Goal: Task Accomplishment & Management: Manage account settings

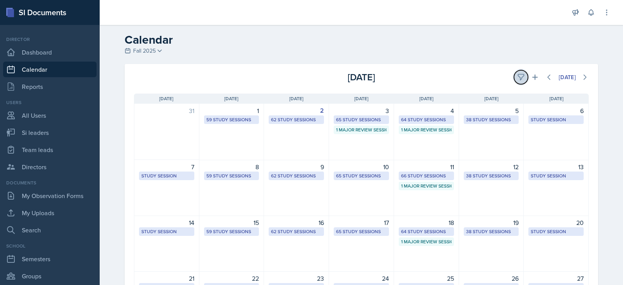
click at [514, 79] on button at bounding box center [521, 77] width 14 height 14
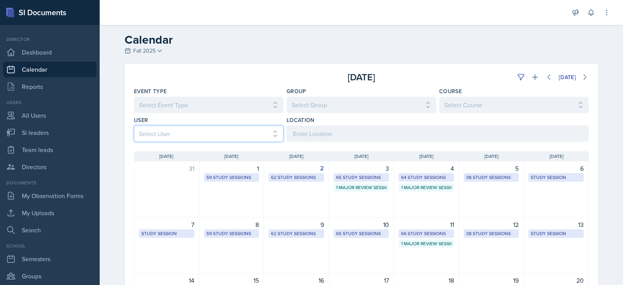
click at [171, 134] on select "Select User All [PERSON_NAME] [PERSON_NAME] [PERSON_NAME] [PERSON_NAME] [PERSON…" at bounding box center [209, 133] width 150 height 16
click at [134, 125] on select "Select User All [PERSON_NAME] [PERSON_NAME] [PERSON_NAME] [PERSON_NAME] [PERSON…" at bounding box center [209, 133] width 150 height 16
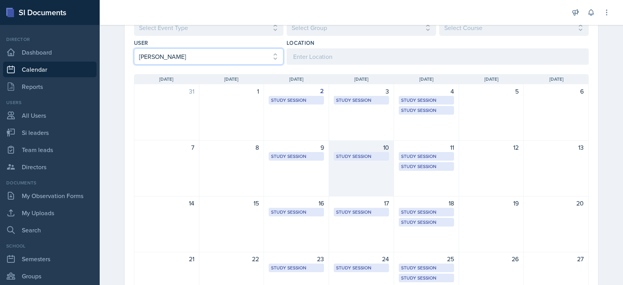
scroll to position [78, 0]
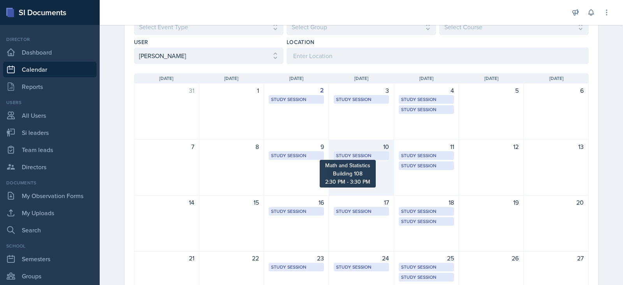
click at [347, 158] on div "Study Session" at bounding box center [361, 155] width 51 height 7
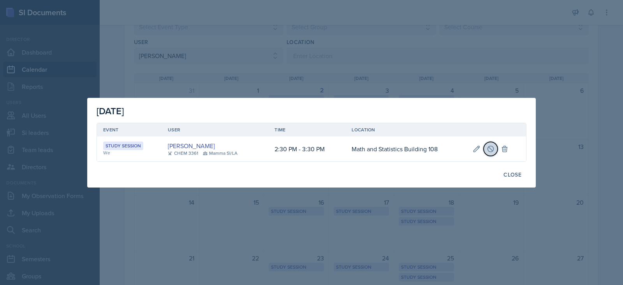
click at [488, 151] on icon at bounding box center [491, 149] width 8 height 8
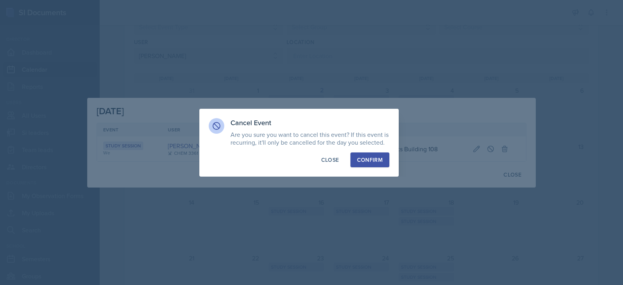
click at [367, 159] on div "Confirm" at bounding box center [370, 160] width 26 height 8
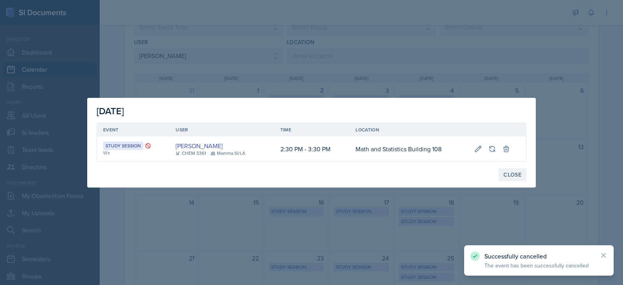
click at [510, 172] on div "Close" at bounding box center [513, 174] width 18 height 6
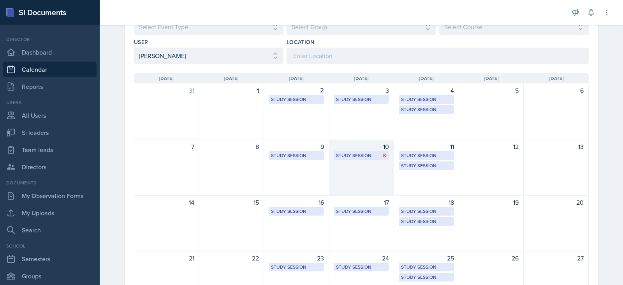
click at [359, 165] on div "10 Study Session Math and Statistics Building 108 2:30 PM - 3:30 PM" at bounding box center [361, 167] width 65 height 56
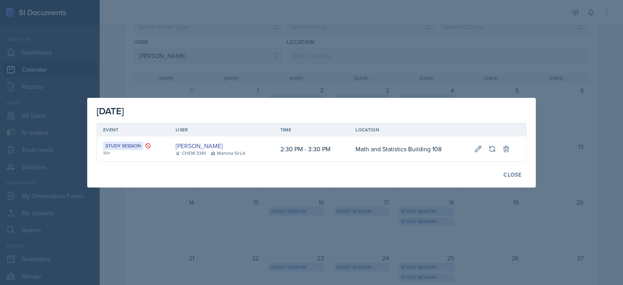
click at [394, 90] on div at bounding box center [311, 142] width 623 height 285
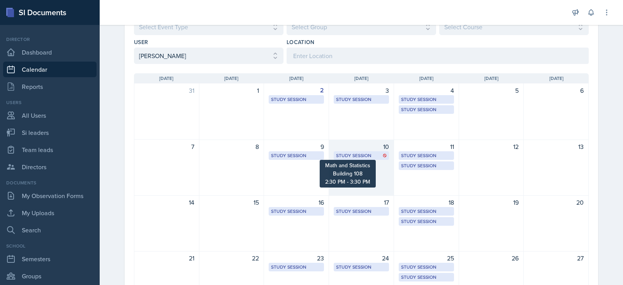
click at [364, 152] on div "Study Session" at bounding box center [361, 155] width 51 height 7
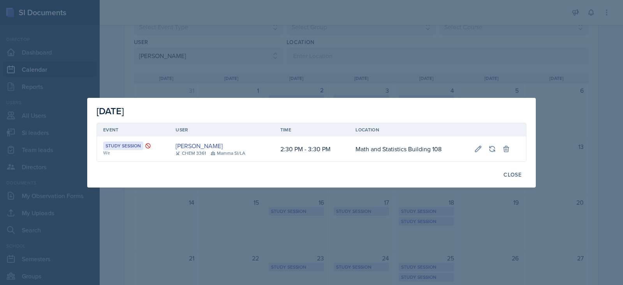
click at [592, 203] on div at bounding box center [311, 142] width 623 height 285
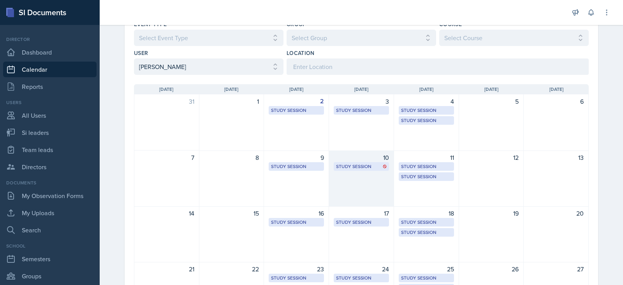
scroll to position [0, 0]
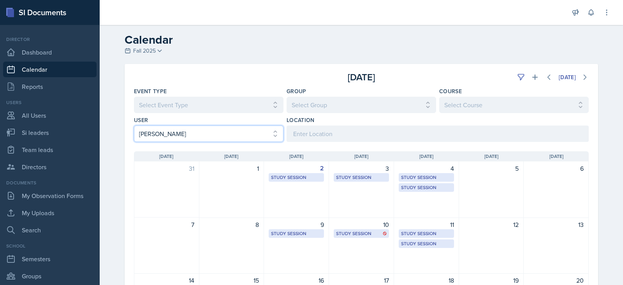
click at [249, 134] on select "Select User All [PERSON_NAME] [PERSON_NAME] [PERSON_NAME] [PERSON_NAME] [PERSON…" at bounding box center [209, 133] width 150 height 16
click at [134, 125] on select "Select User All [PERSON_NAME] [PERSON_NAME] [PERSON_NAME] [PERSON_NAME] [PERSON…" at bounding box center [209, 133] width 150 height 16
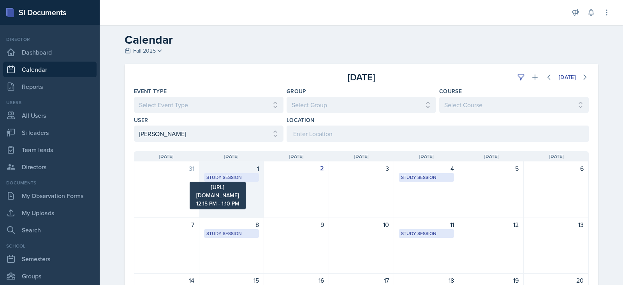
click at [237, 176] on div "Study Session" at bounding box center [231, 177] width 51 height 7
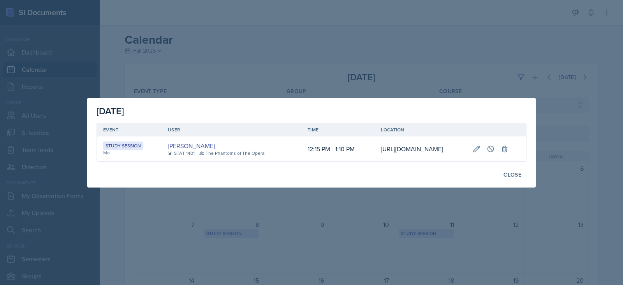
scroll to position [0, 125]
click at [495, 146] on icon at bounding box center [491, 149] width 8 height 8
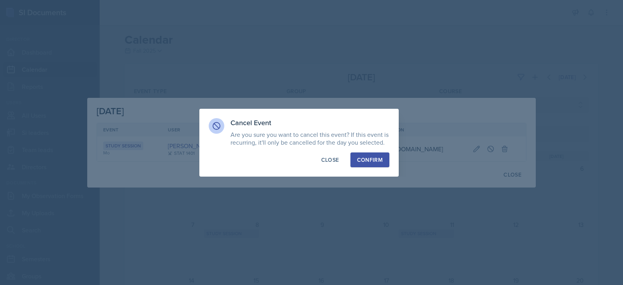
click at [367, 159] on div "Confirm" at bounding box center [370, 160] width 26 height 8
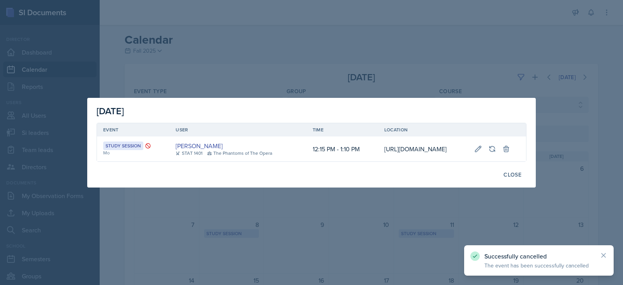
click at [528, 45] on div at bounding box center [311, 142] width 623 height 285
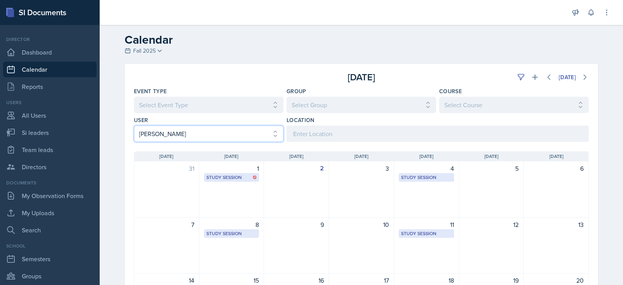
click at [192, 131] on select "Select User All [PERSON_NAME] [PERSON_NAME] [PERSON_NAME] [PERSON_NAME] [PERSON…" at bounding box center [209, 133] width 150 height 16
click at [134, 125] on select "Select User All [PERSON_NAME] [PERSON_NAME] [PERSON_NAME] [PERSON_NAME] [PERSON…" at bounding box center [209, 133] width 150 height 16
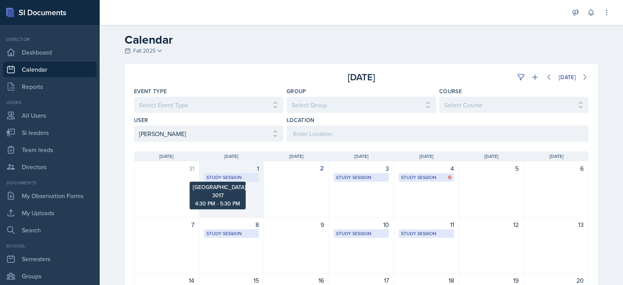
click at [220, 178] on div "Study Session" at bounding box center [231, 177] width 51 height 7
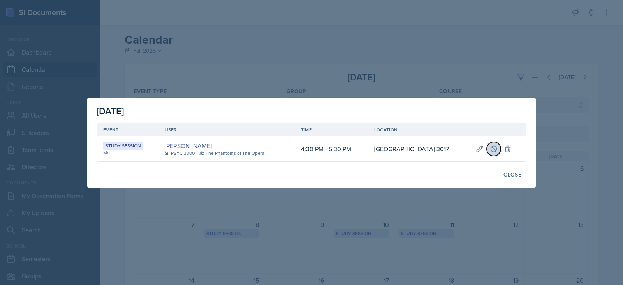
click at [501, 151] on button at bounding box center [494, 149] width 14 height 14
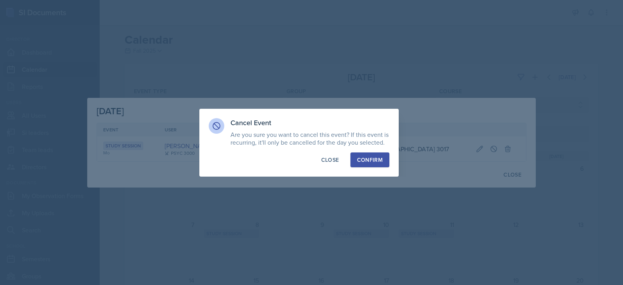
click at [367, 160] on div "Confirm" at bounding box center [370, 160] width 26 height 8
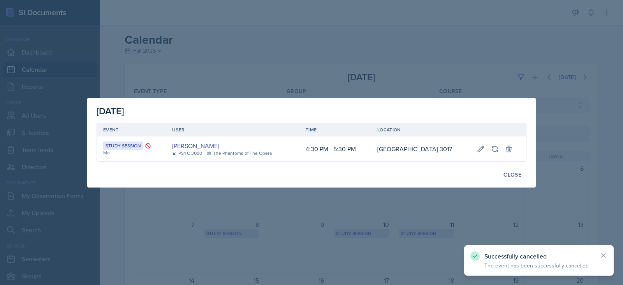
click at [339, 221] on div at bounding box center [311, 142] width 623 height 285
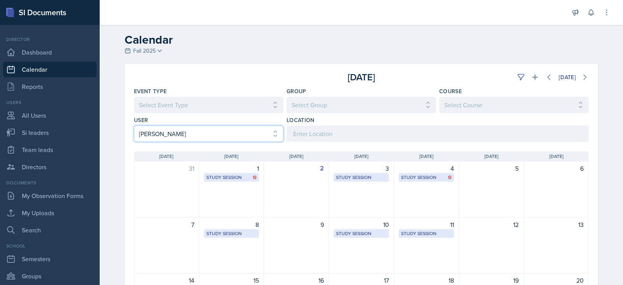
click at [183, 134] on select "Select User All [PERSON_NAME] [PERSON_NAME] [PERSON_NAME] [PERSON_NAME] [PERSON…" at bounding box center [209, 133] width 150 height 16
click at [134, 125] on select "Select User All [PERSON_NAME] [PERSON_NAME] [PERSON_NAME] [PERSON_NAME] [PERSON…" at bounding box center [209, 133] width 150 height 16
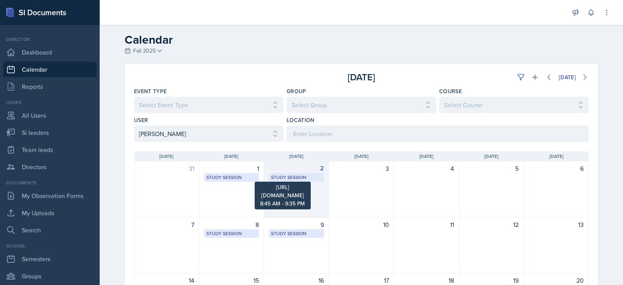
click at [307, 178] on div "Study Session" at bounding box center [296, 177] width 51 height 7
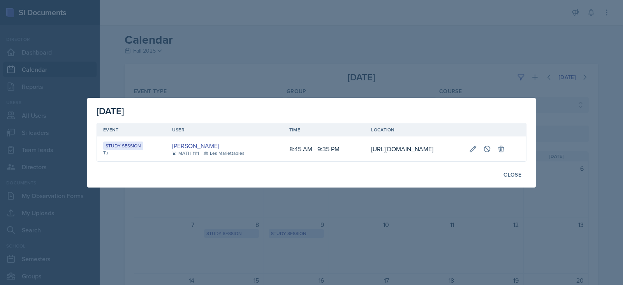
scroll to position [0, 103]
click at [494, 144] on button at bounding box center [487, 149] width 14 height 14
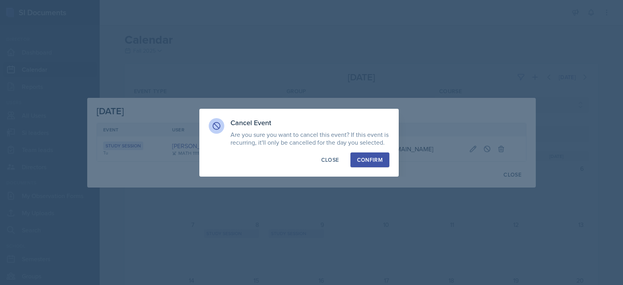
click at [376, 160] on div "Confirm" at bounding box center [370, 160] width 26 height 8
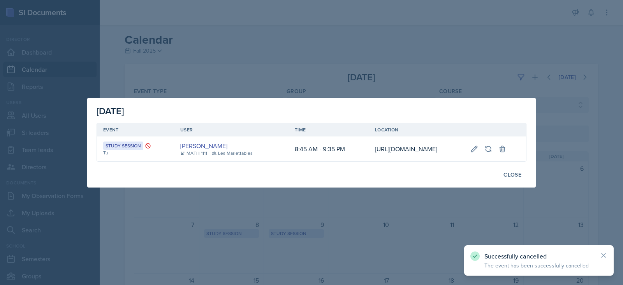
click at [404, 242] on div at bounding box center [311, 142] width 623 height 285
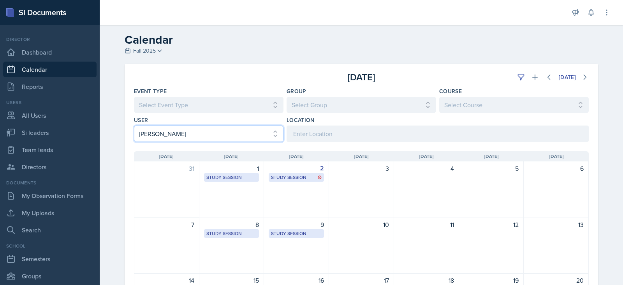
click at [176, 135] on select "Select User All [PERSON_NAME] [PERSON_NAME] [PERSON_NAME] [PERSON_NAME] [PERSON…" at bounding box center [209, 133] width 150 height 16
click at [134, 125] on select "Select User All [PERSON_NAME] [PERSON_NAME] [PERSON_NAME] [PERSON_NAME] [PERSON…" at bounding box center [209, 133] width 150 height 16
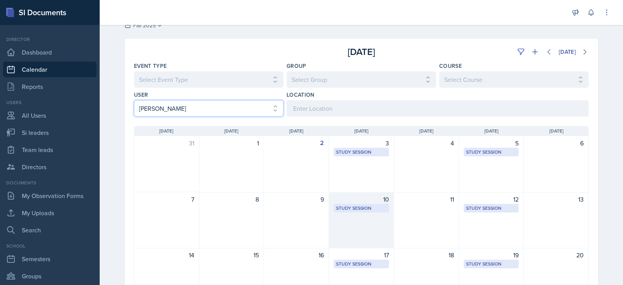
scroll to position [39, 0]
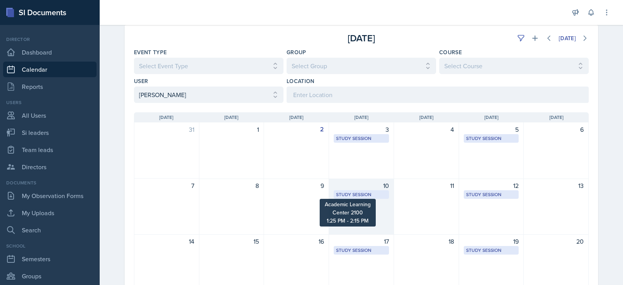
click at [368, 196] on div "Study Session" at bounding box center [361, 194] width 51 height 7
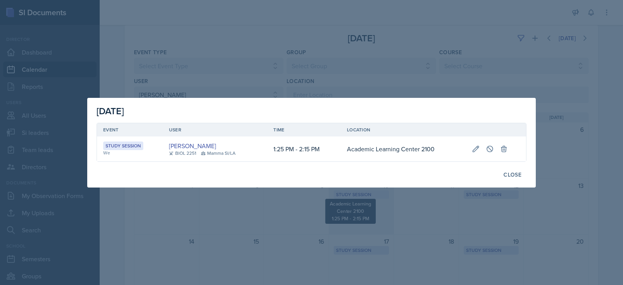
scroll to position [0, 0]
click at [488, 145] on icon at bounding box center [490, 149] width 8 height 8
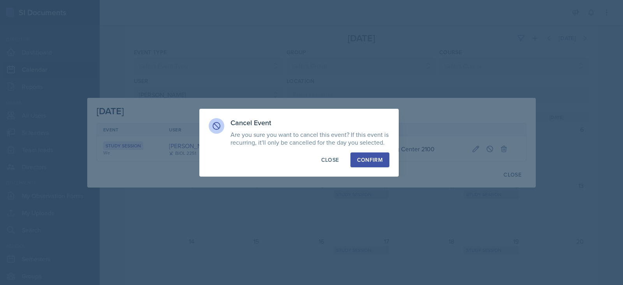
click at [369, 162] on div "Confirm" at bounding box center [370, 160] width 26 height 8
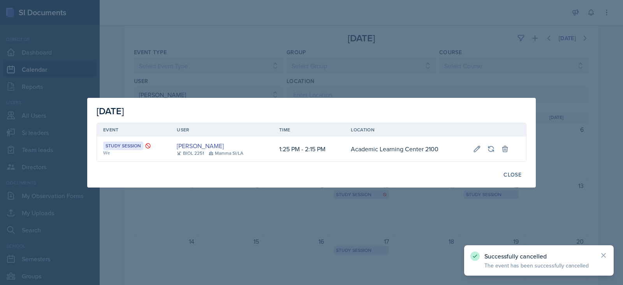
click at [367, 208] on div at bounding box center [311, 142] width 623 height 285
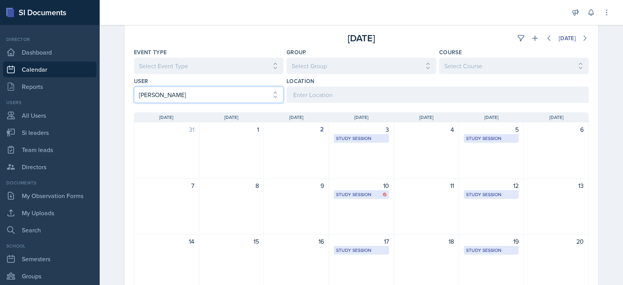
click at [231, 89] on select "Select User All [PERSON_NAME] [PERSON_NAME] [PERSON_NAME] [PERSON_NAME] [PERSON…" at bounding box center [209, 94] width 150 height 16
click at [134, 86] on select "Select User All [PERSON_NAME] [PERSON_NAME] [PERSON_NAME] [PERSON_NAME] [PERSON…" at bounding box center [209, 94] width 150 height 16
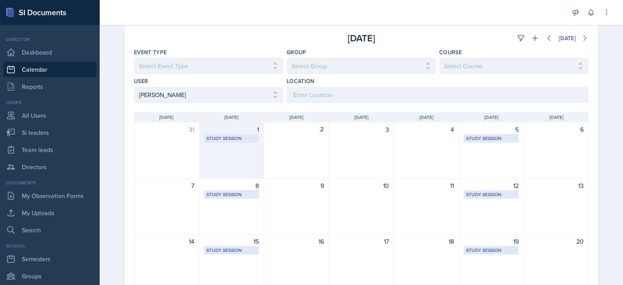
click at [236, 143] on div "1 Study Session https://teams.microsoft.com/l/meetup-join/19%3ameeting_MGNhMjQ0…" at bounding box center [231, 150] width 65 height 56
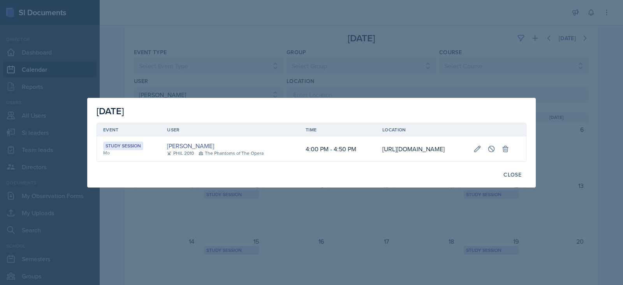
scroll to position [0, 131]
click at [495, 148] on icon at bounding box center [492, 149] width 8 height 8
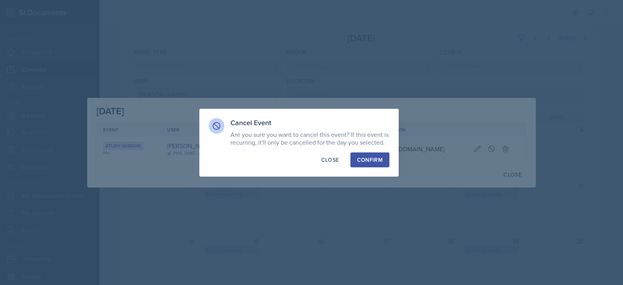
click at [363, 160] on div "Confirm" at bounding box center [370, 160] width 26 height 8
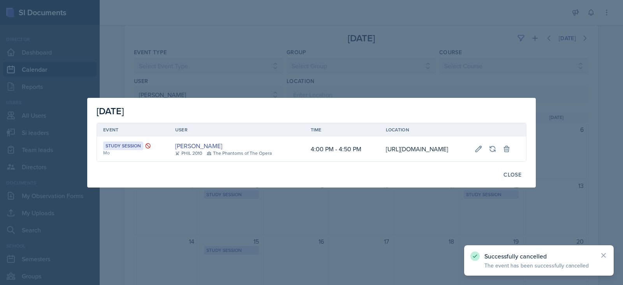
click at [342, 222] on div at bounding box center [311, 142] width 623 height 285
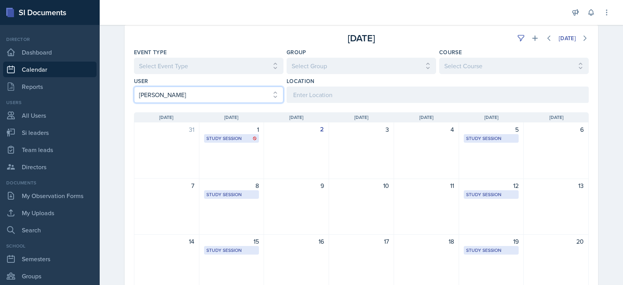
click at [229, 92] on select "Select User All [PERSON_NAME] [PERSON_NAME] [PERSON_NAME] [PERSON_NAME] [PERSON…" at bounding box center [209, 94] width 150 height 16
click at [134, 86] on select "Select User All [PERSON_NAME] [PERSON_NAME] [PERSON_NAME] [PERSON_NAME] [PERSON…" at bounding box center [209, 94] width 150 height 16
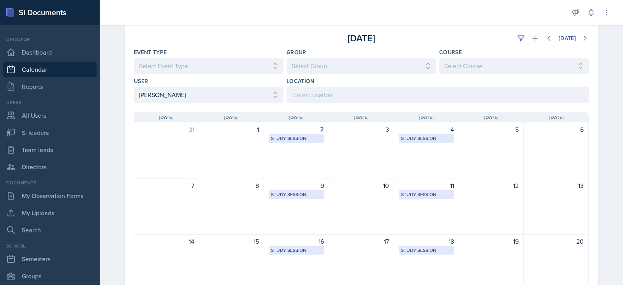
click at [241, 87] on div "User Select User All Abeer Kayser Aditya Chauhan Aissa Sylla Alberto Di Stanisl…" at bounding box center [209, 90] width 150 height 26
click at [235, 101] on select "Select User All [PERSON_NAME] [PERSON_NAME] [PERSON_NAME] [PERSON_NAME] [PERSON…" at bounding box center [209, 94] width 150 height 16
click at [134, 86] on select "Select User All [PERSON_NAME] [PERSON_NAME] [PERSON_NAME] [PERSON_NAME] [PERSON…" at bounding box center [209, 94] width 150 height 16
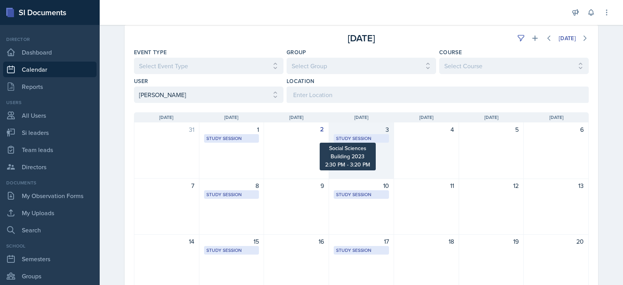
click at [347, 139] on div "Study Session" at bounding box center [361, 138] width 51 height 7
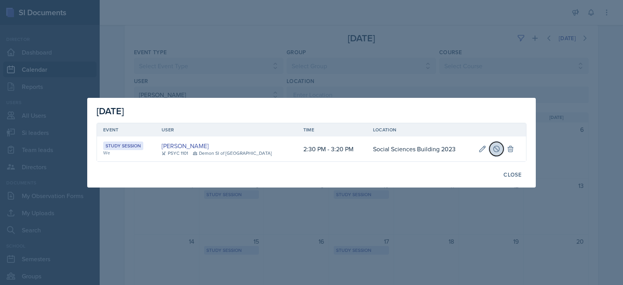
click at [494, 152] on icon at bounding box center [497, 149] width 6 height 6
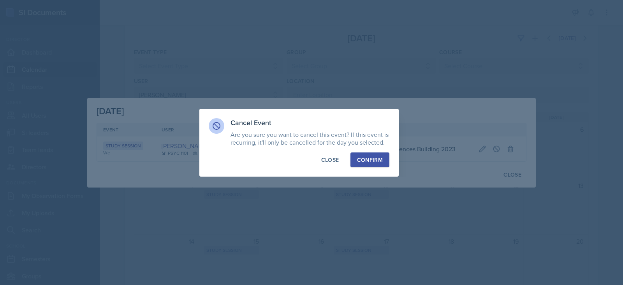
click at [381, 161] on div "Confirm" at bounding box center [370, 160] width 26 height 8
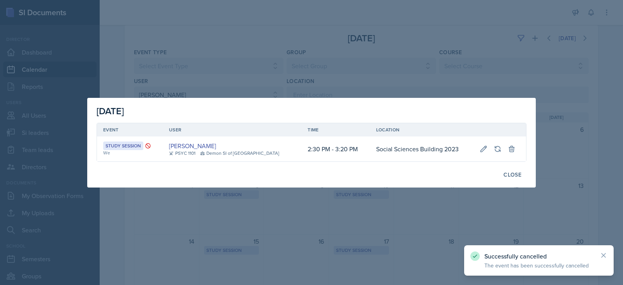
click at [409, 202] on div at bounding box center [311, 142] width 623 height 285
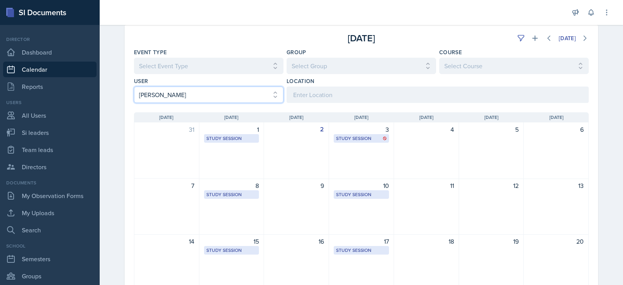
click at [227, 96] on select "Select User All [PERSON_NAME] [PERSON_NAME] [PERSON_NAME] [PERSON_NAME] [PERSON…" at bounding box center [209, 94] width 150 height 16
click at [232, 93] on select "Select User All [PERSON_NAME] [PERSON_NAME] [PERSON_NAME] [PERSON_NAME] [PERSON…" at bounding box center [209, 94] width 150 height 16
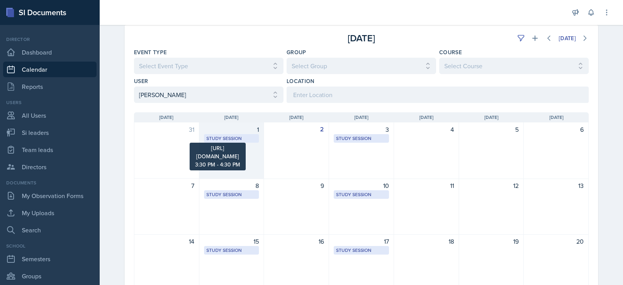
click at [243, 137] on div "Study Session" at bounding box center [231, 138] width 51 height 7
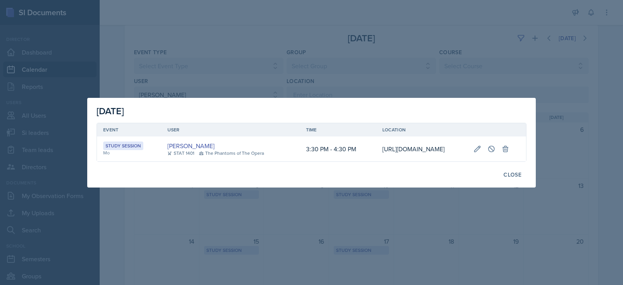
scroll to position [0, 136]
click at [499, 153] on td at bounding box center [496, 148] width 59 height 25
click at [494, 147] on icon at bounding box center [491, 149] width 6 height 6
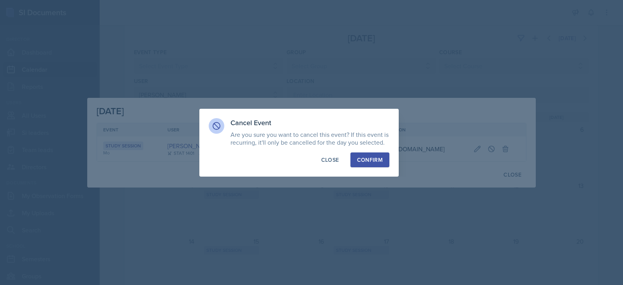
click at [383, 159] on div "Confirm" at bounding box center [370, 160] width 26 height 8
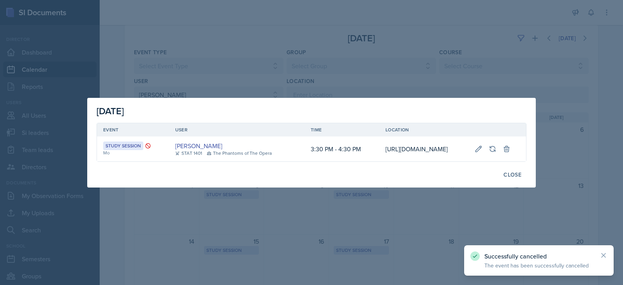
click at [369, 226] on div at bounding box center [311, 142] width 623 height 285
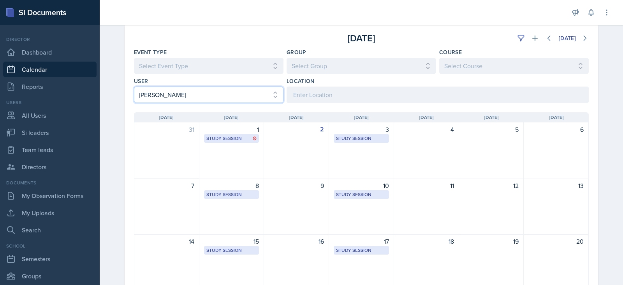
click at [220, 97] on select "Select User All [PERSON_NAME] [PERSON_NAME] [PERSON_NAME] [PERSON_NAME] [PERSON…" at bounding box center [209, 94] width 150 height 16
click at [134, 86] on select "Select User All [PERSON_NAME] [PERSON_NAME] [PERSON_NAME] [PERSON_NAME] [PERSON…" at bounding box center [209, 94] width 150 height 16
click at [179, 95] on select "Select User All [PERSON_NAME] [PERSON_NAME] [PERSON_NAME] [PERSON_NAME] [PERSON…" at bounding box center [209, 94] width 150 height 16
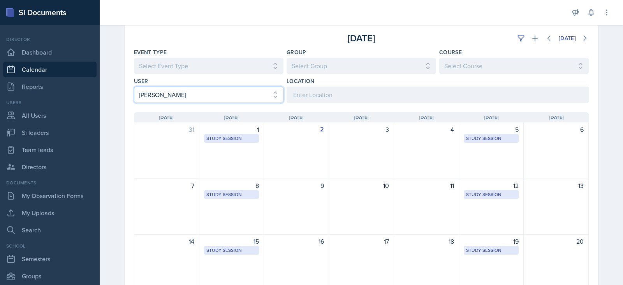
click at [188, 93] on select "Select User All [PERSON_NAME] [PERSON_NAME] [PERSON_NAME] [PERSON_NAME] [PERSON…" at bounding box center [209, 94] width 150 height 16
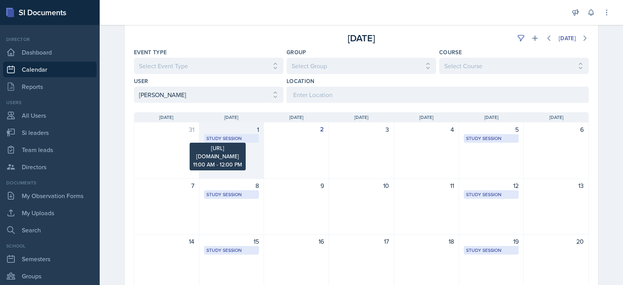
click at [234, 135] on div "Study Session" at bounding box center [231, 138] width 51 height 7
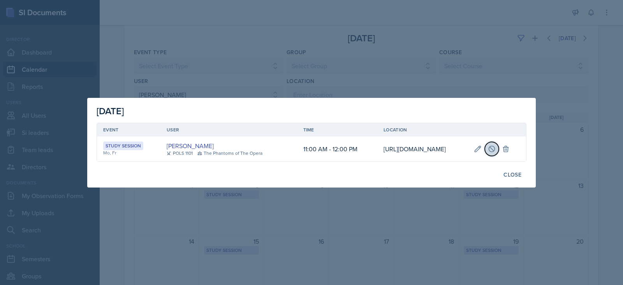
click at [495, 146] on icon at bounding box center [492, 149] width 6 height 6
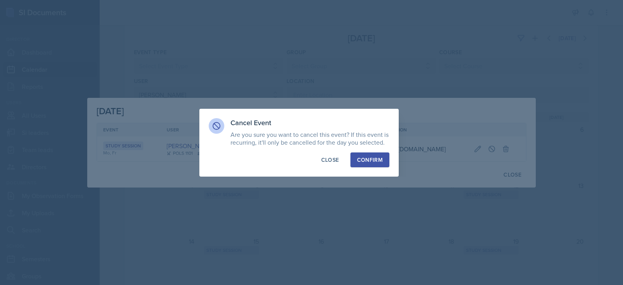
click at [375, 160] on div "Confirm" at bounding box center [370, 160] width 26 height 8
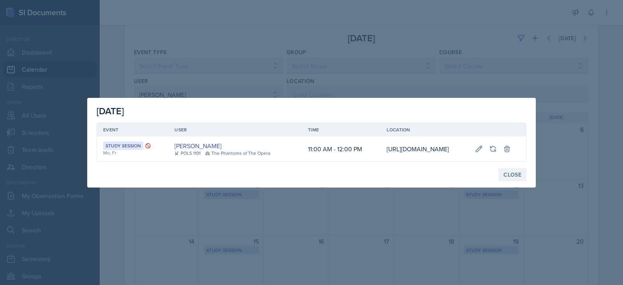
click at [513, 178] on div "Close" at bounding box center [513, 174] width 18 height 6
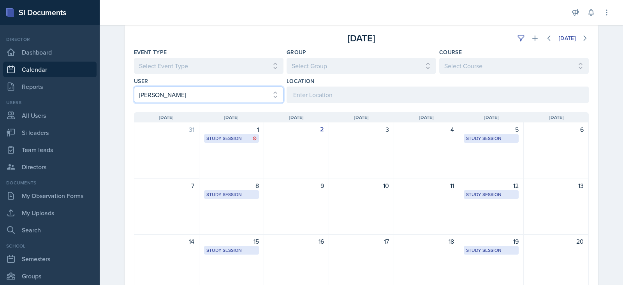
click at [173, 93] on select "Select User All [PERSON_NAME] [PERSON_NAME] [PERSON_NAME] [PERSON_NAME] [PERSON…" at bounding box center [209, 94] width 150 height 16
click at [134, 86] on select "Select User All [PERSON_NAME] [PERSON_NAME] [PERSON_NAME] [PERSON_NAME] [PERSON…" at bounding box center [209, 94] width 150 height 16
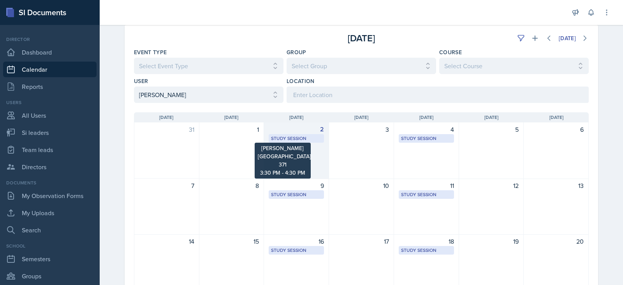
click at [303, 135] on div "Study Session" at bounding box center [296, 138] width 51 height 7
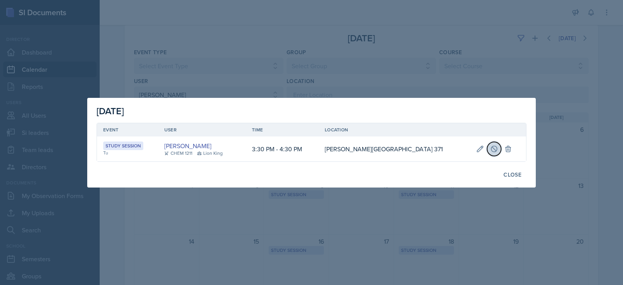
click at [490, 149] on icon at bounding box center [494, 149] width 8 height 8
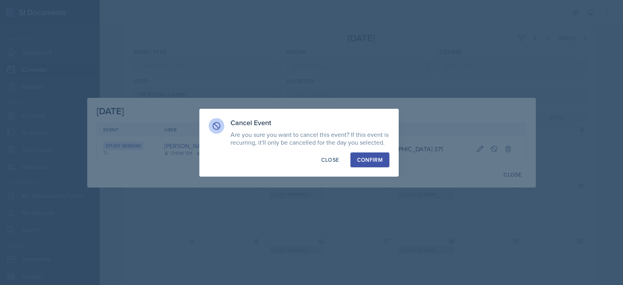
click at [365, 160] on div "Confirm" at bounding box center [370, 160] width 26 height 8
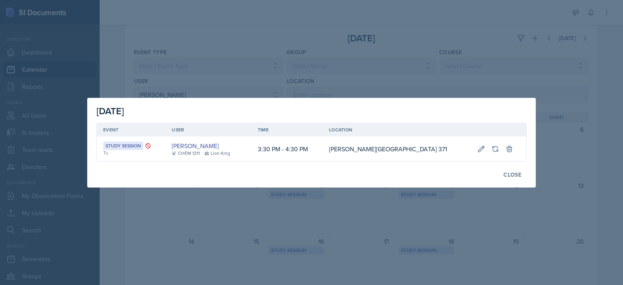
click at [329, 76] on div at bounding box center [311, 142] width 623 height 285
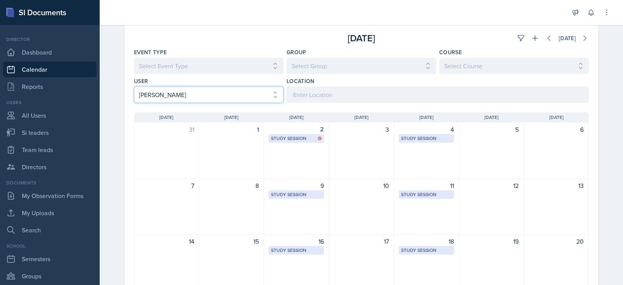
click at [196, 92] on select "Select User All [PERSON_NAME] [PERSON_NAME] [PERSON_NAME] [PERSON_NAME] [PERSON…" at bounding box center [209, 94] width 150 height 16
click at [134, 86] on select "Select User All [PERSON_NAME] [PERSON_NAME] [PERSON_NAME] [PERSON_NAME] [PERSON…" at bounding box center [209, 94] width 150 height 16
click at [229, 97] on select "Select User All [PERSON_NAME] [PERSON_NAME] [PERSON_NAME] [PERSON_NAME] [PERSON…" at bounding box center [209, 94] width 150 height 16
click at [134, 86] on select "Select User All [PERSON_NAME] [PERSON_NAME] [PERSON_NAME] [PERSON_NAME] [PERSON…" at bounding box center [209, 94] width 150 height 16
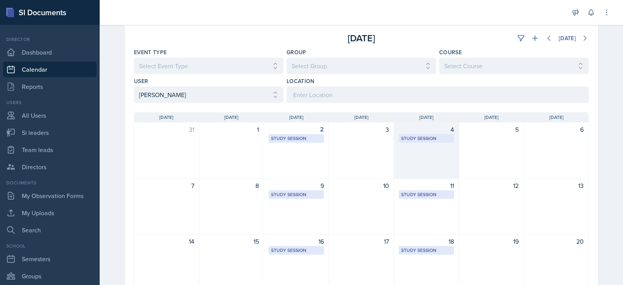
click at [423, 132] on div "4" at bounding box center [426, 129] width 55 height 9
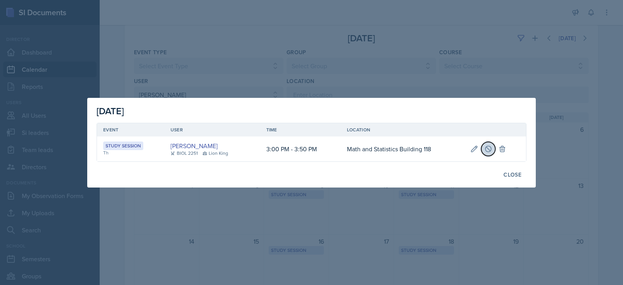
click at [491, 145] on icon at bounding box center [489, 149] width 8 height 8
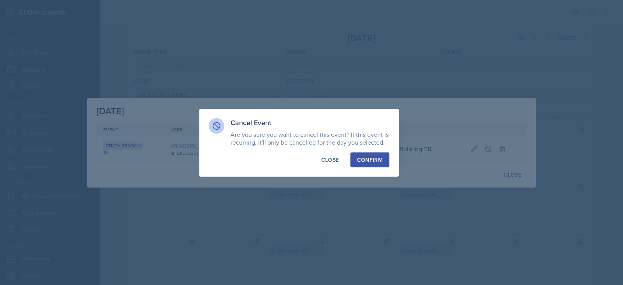
click at [370, 154] on button "Confirm" at bounding box center [370, 159] width 39 height 15
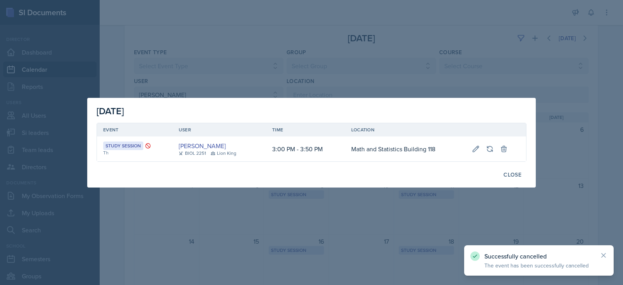
click at [381, 199] on div at bounding box center [311, 142] width 623 height 285
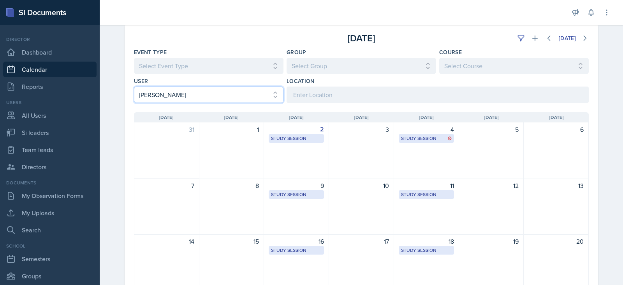
click at [139, 92] on select "Select User All [PERSON_NAME] [PERSON_NAME] [PERSON_NAME] [PERSON_NAME] [PERSON…" at bounding box center [209, 94] width 150 height 16
click at [134, 86] on select "Select User All [PERSON_NAME] [PERSON_NAME] [PERSON_NAME] [PERSON_NAME] [PERSON…" at bounding box center [209, 94] width 150 height 16
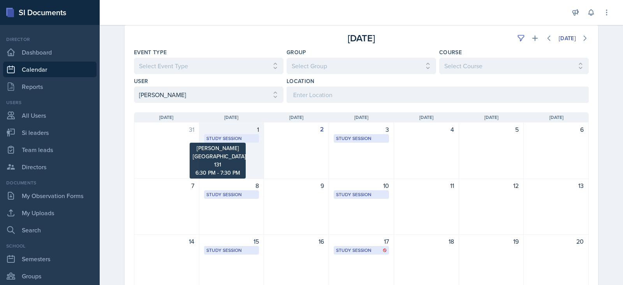
click at [235, 139] on div "Study Session" at bounding box center [231, 138] width 51 height 7
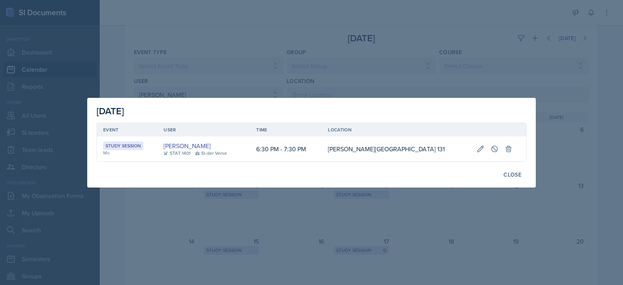
click at [235, 199] on div at bounding box center [311, 142] width 623 height 285
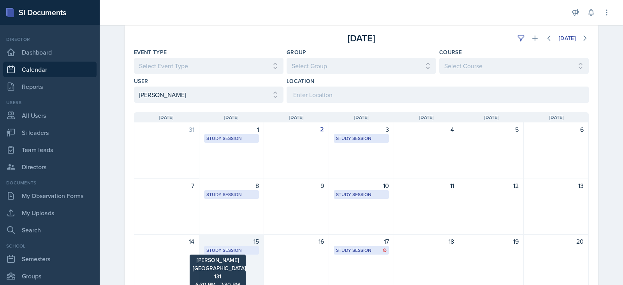
click at [231, 247] on div "Study Session" at bounding box center [231, 250] width 51 height 7
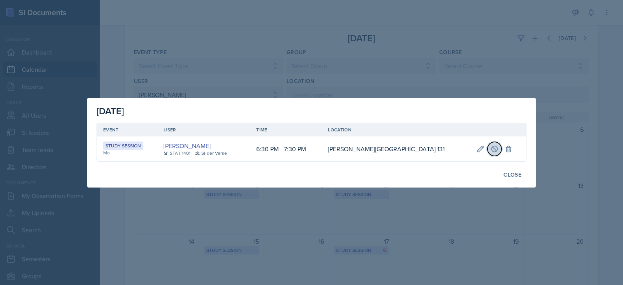
click at [491, 149] on icon at bounding box center [495, 149] width 8 height 8
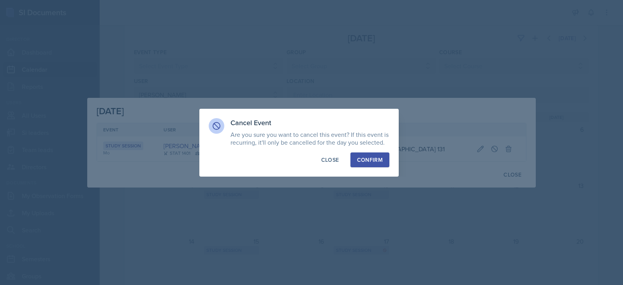
click at [370, 161] on div "Confirm" at bounding box center [370, 160] width 26 height 8
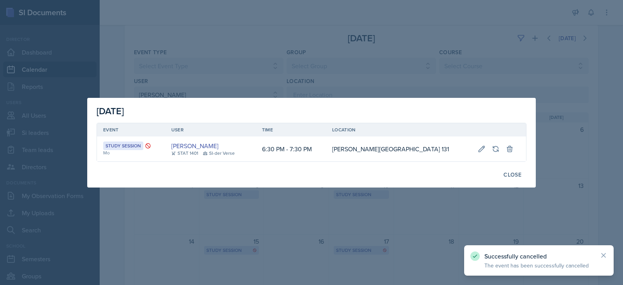
click at [555, 190] on div at bounding box center [311, 142] width 623 height 285
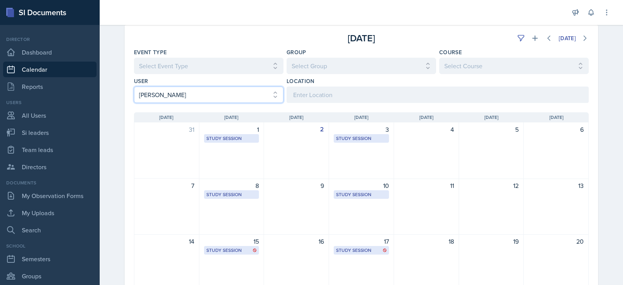
click at [238, 93] on select "Select User All [PERSON_NAME] [PERSON_NAME] [PERSON_NAME] [PERSON_NAME] [PERSON…" at bounding box center [209, 94] width 150 height 16
select select "325aa4c6-576e-4eb2-8bd6-0230a7f78b6c"
click at [134, 86] on select "Select User All [PERSON_NAME] [PERSON_NAME] [PERSON_NAME] [PERSON_NAME] [PERSON…" at bounding box center [209, 94] width 150 height 16
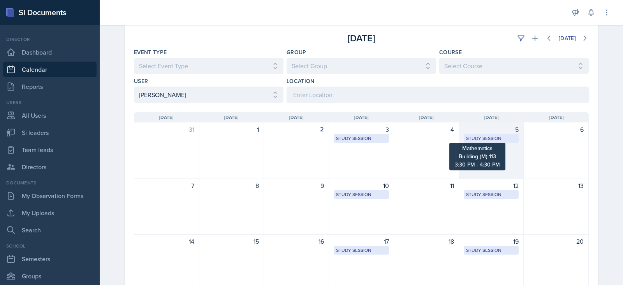
click at [473, 135] on div "Study Session" at bounding box center [491, 138] width 51 height 7
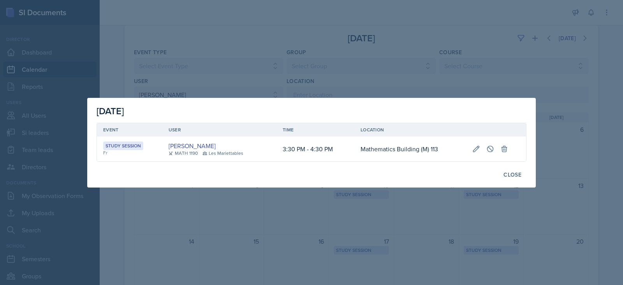
click at [370, 33] on div at bounding box center [311, 142] width 623 height 285
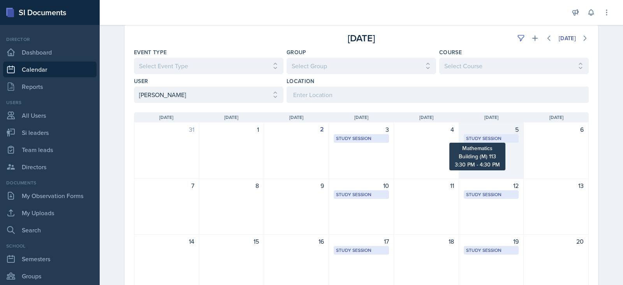
click at [482, 137] on div "Study Session" at bounding box center [491, 138] width 51 height 7
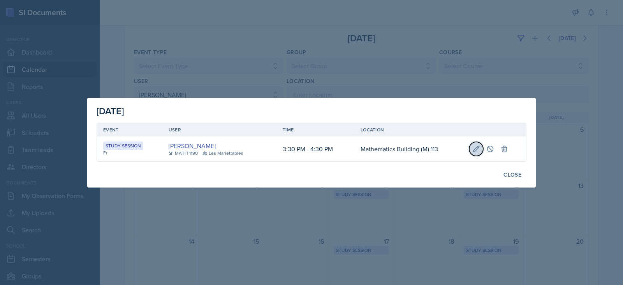
click at [471, 150] on button at bounding box center [476, 149] width 14 height 14
select select "3"
select select "30"
select select "PM"
select select "4"
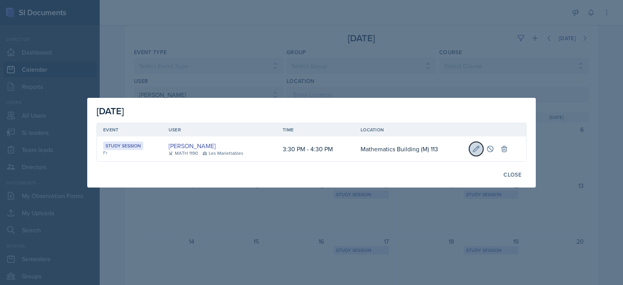
select select "30"
select select "PM"
type input "Mathematics Building (M) 113"
select select "d66089cd-5ee7-4f89-a345-f1bdd1643066"
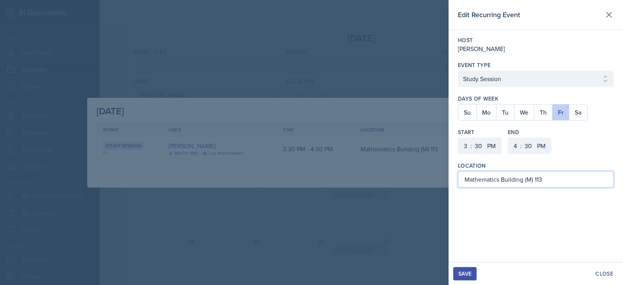
drag, startPoint x: 548, startPoint y: 176, endPoint x: 406, endPoint y: 195, distance: 143.0
click at [406, 195] on div "Edit Recurring Event Host Aditya Chauhan Event Type Select Event Type Study Ses…" at bounding box center [311, 142] width 623 height 285
paste input "[URL][DOMAIN_NAME]"
type input "[URL][DOMAIN_NAME]"
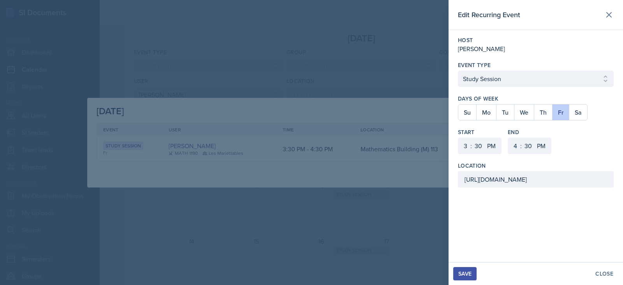
scroll to position [0, 0]
click at [475, 274] on button "Save" at bounding box center [464, 273] width 23 height 13
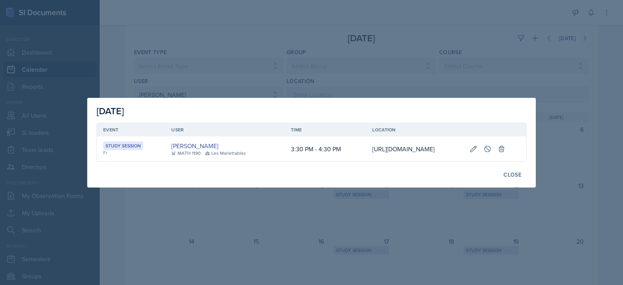
click at [349, 246] on div at bounding box center [311, 142] width 623 height 285
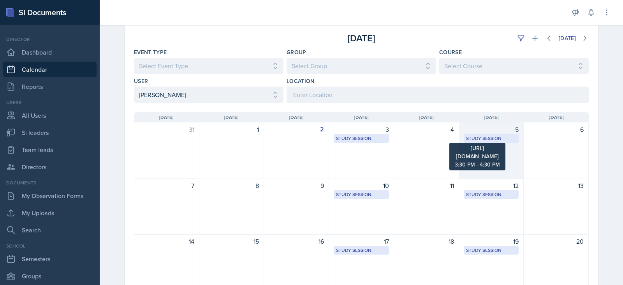
click at [501, 136] on div "Study Session" at bounding box center [491, 138] width 51 height 7
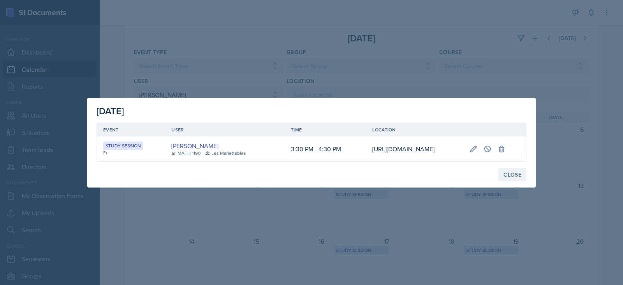
click at [518, 178] on div "Close" at bounding box center [513, 174] width 18 height 6
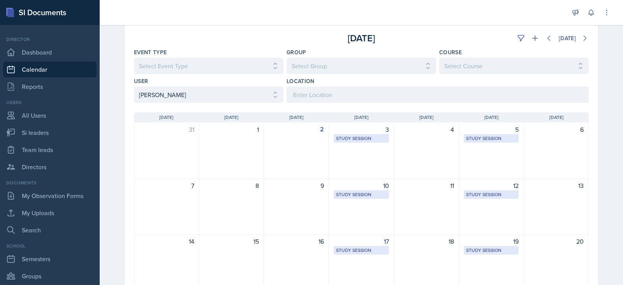
click at [510, 42] on div "[DATE]" at bounding box center [513, 38] width 152 height 14
click at [514, 37] on button at bounding box center [521, 38] width 14 height 14
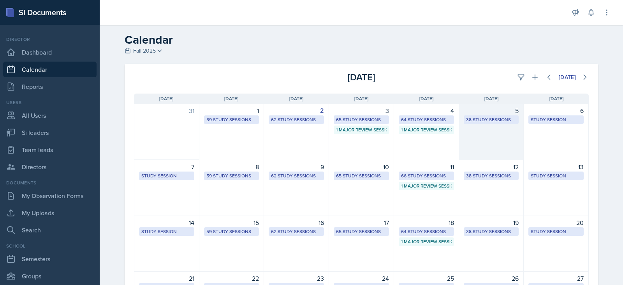
click at [478, 120] on div "38 Study Sessions" at bounding box center [491, 119] width 51 height 7
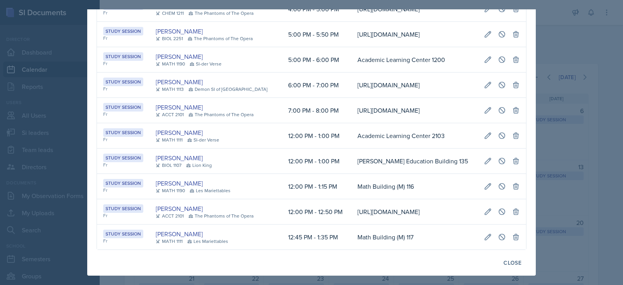
scroll to position [1006, 0]
click at [606, 152] on div at bounding box center [311, 142] width 623 height 285
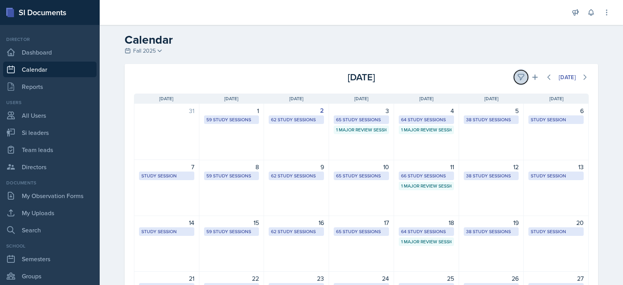
click at [517, 79] on icon at bounding box center [521, 77] width 8 height 8
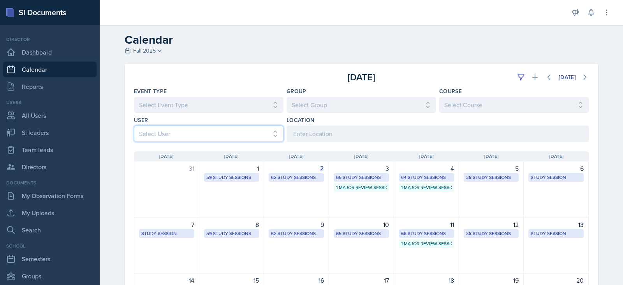
click at [208, 138] on select "Select User All [PERSON_NAME] [PERSON_NAME] [PERSON_NAME] [PERSON_NAME] [PERSON…" at bounding box center [209, 133] width 150 height 16
click at [199, 138] on select "Select User All [PERSON_NAME] [PERSON_NAME] [PERSON_NAME] [PERSON_NAME] [PERSON…" at bounding box center [209, 133] width 150 height 16
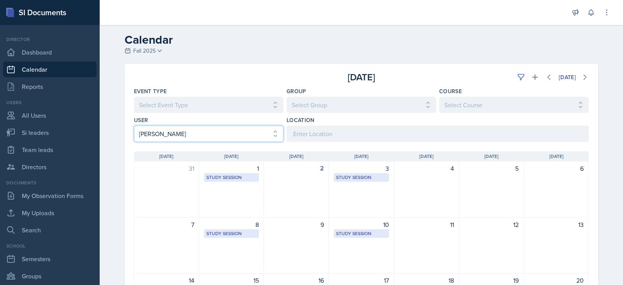
click at [199, 138] on select "Select User All [PERSON_NAME] [PERSON_NAME] [PERSON_NAME] [PERSON_NAME] [PERSON…" at bounding box center [209, 133] width 150 height 16
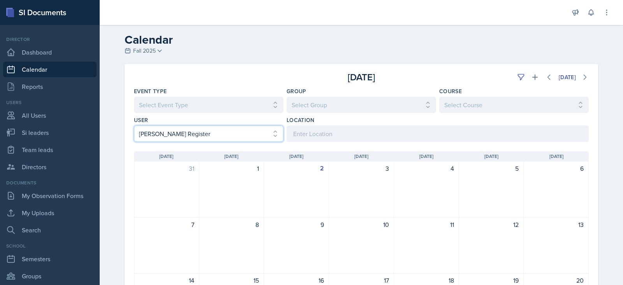
click at [197, 138] on select "Select User All [PERSON_NAME] [PERSON_NAME] [PERSON_NAME] [PERSON_NAME] [PERSON…" at bounding box center [209, 133] width 150 height 16
select select "1a99117c-1904-4775-bdc7-999bffbd7262"
click at [134, 125] on select "Select User All [PERSON_NAME] [PERSON_NAME] [PERSON_NAME] [PERSON_NAME] [PERSON…" at bounding box center [209, 133] width 150 height 16
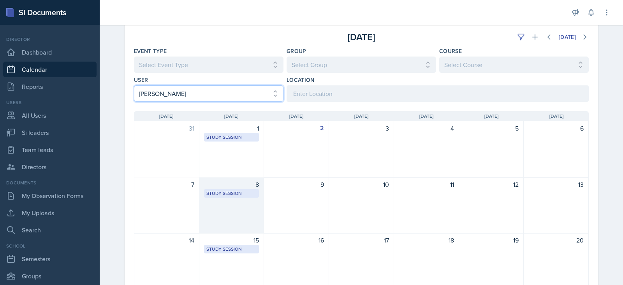
scroll to position [78, 0]
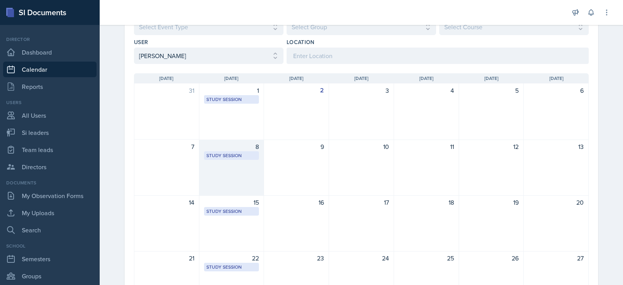
click at [238, 160] on div "8 Study Session Science Building 213 2:30 PM - 3:20 PM" at bounding box center [231, 167] width 65 height 56
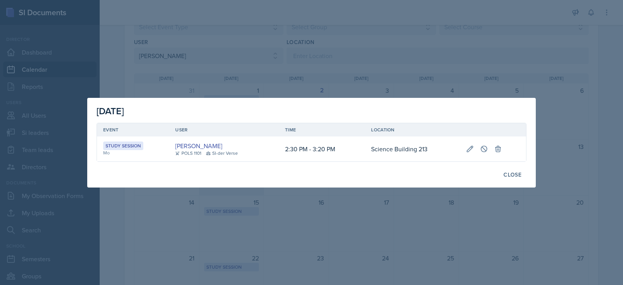
scroll to position [0, 0]
click at [486, 153] on button at bounding box center [484, 149] width 14 height 14
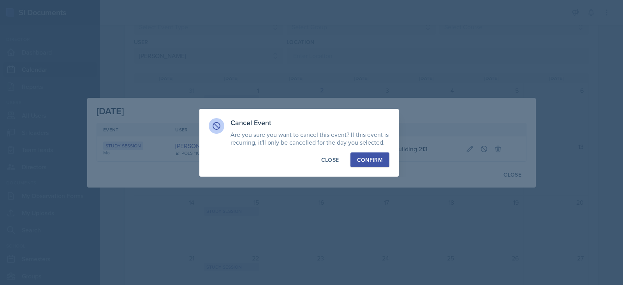
click at [368, 157] on div "Confirm" at bounding box center [370, 160] width 26 height 8
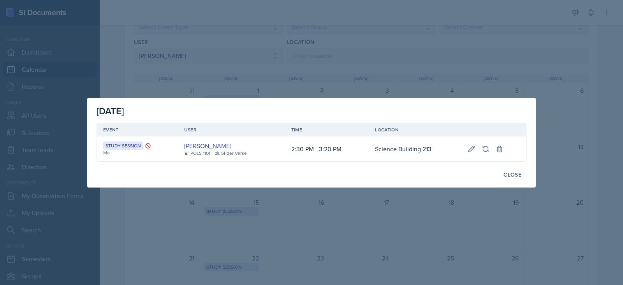
click at [359, 39] on div at bounding box center [311, 142] width 623 height 285
